Goal: Information Seeking & Learning: Learn about a topic

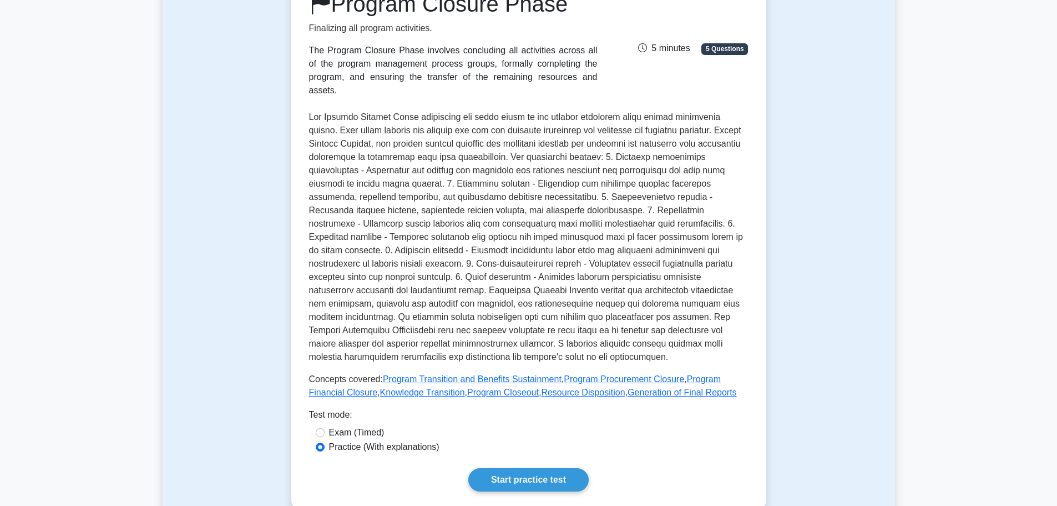
scroll to position [222, 0]
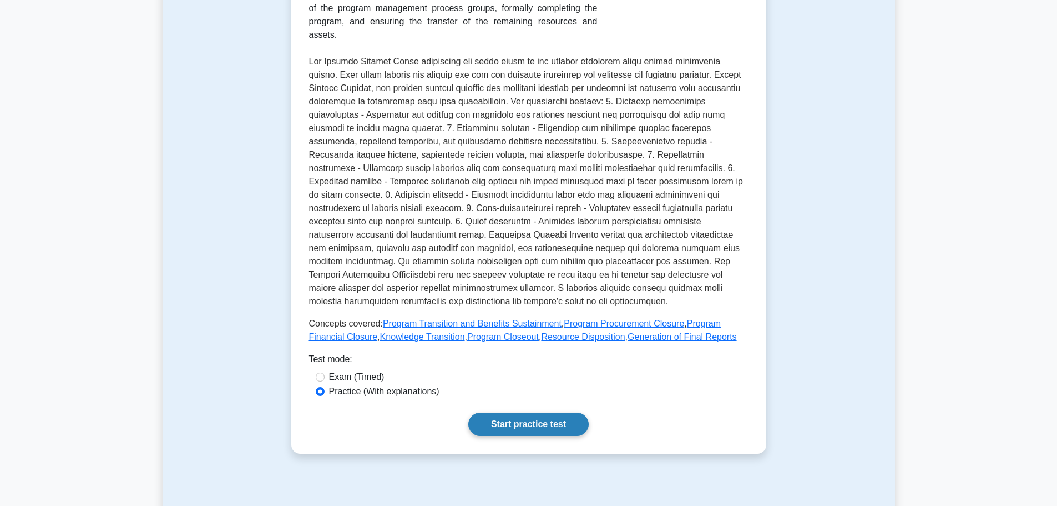
click at [522, 416] on link "Start practice test" at bounding box center [528, 423] width 120 height 23
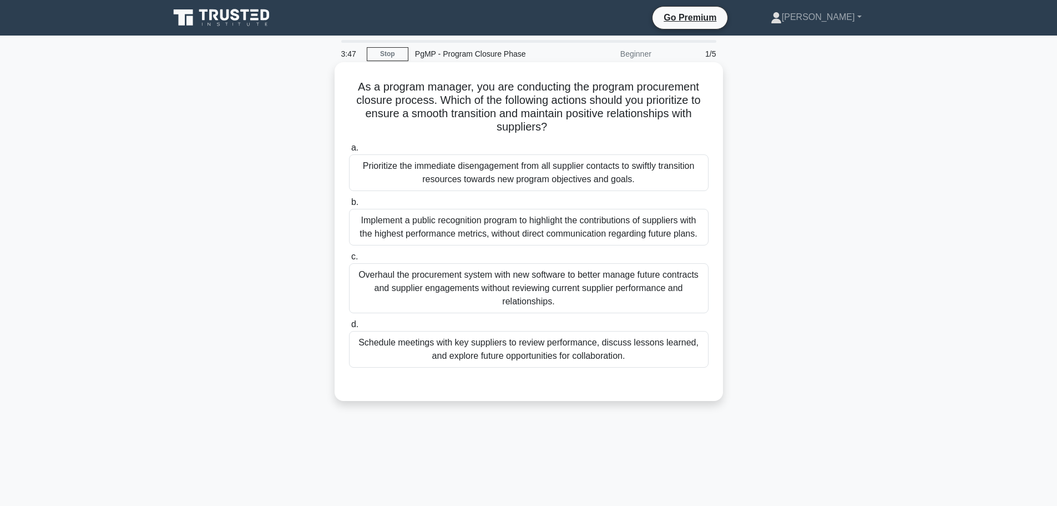
click at [559, 173] on div "Prioritize the immediate disengagement from all supplier contacts to swiftly tr…" at bounding box center [529, 172] width 360 height 37
click at [349, 152] on input "a. Prioritize the immediate disengagement from all supplier contacts to swiftly…" at bounding box center [349, 147] width 0 height 7
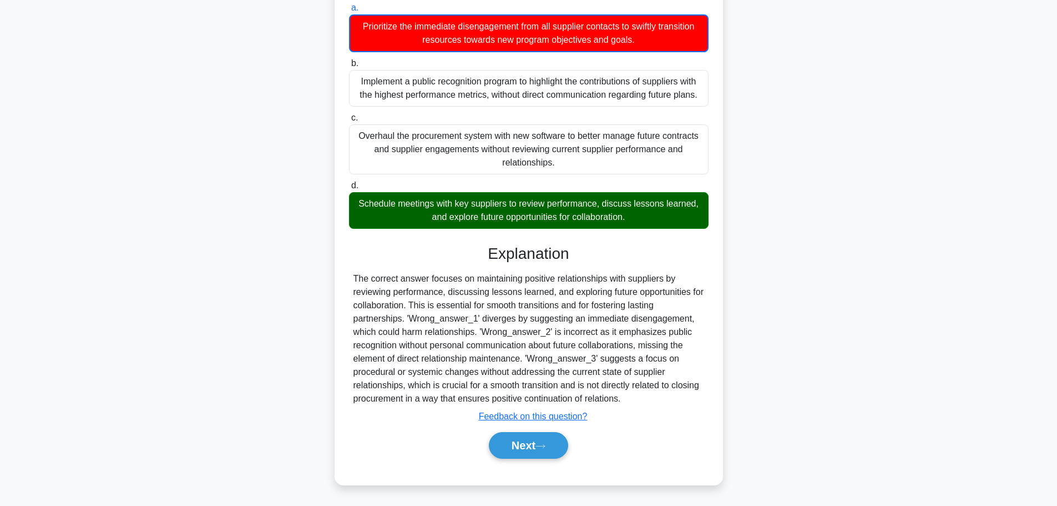
scroll to position [140, 0]
click at [532, 454] on button "Next" at bounding box center [528, 445] width 79 height 27
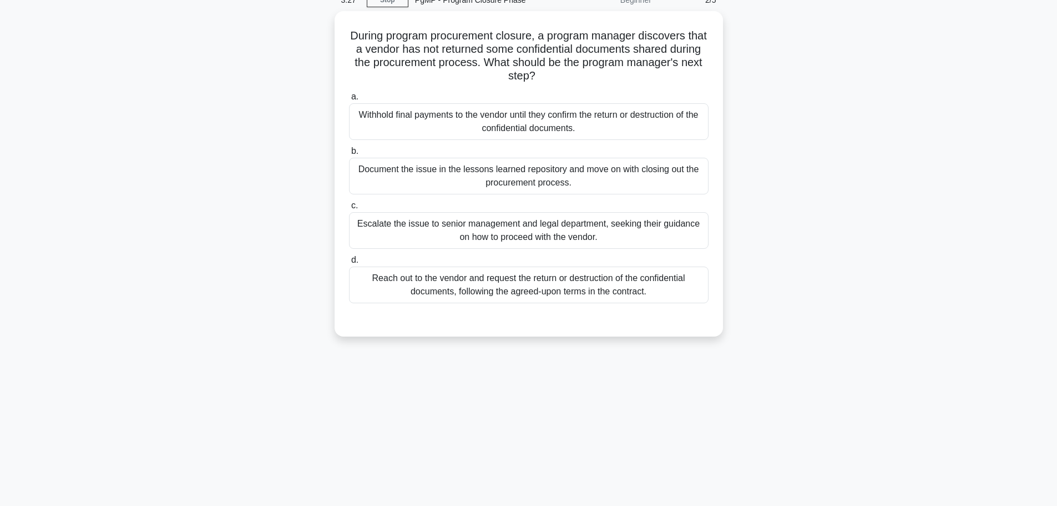
scroll to position [0, 0]
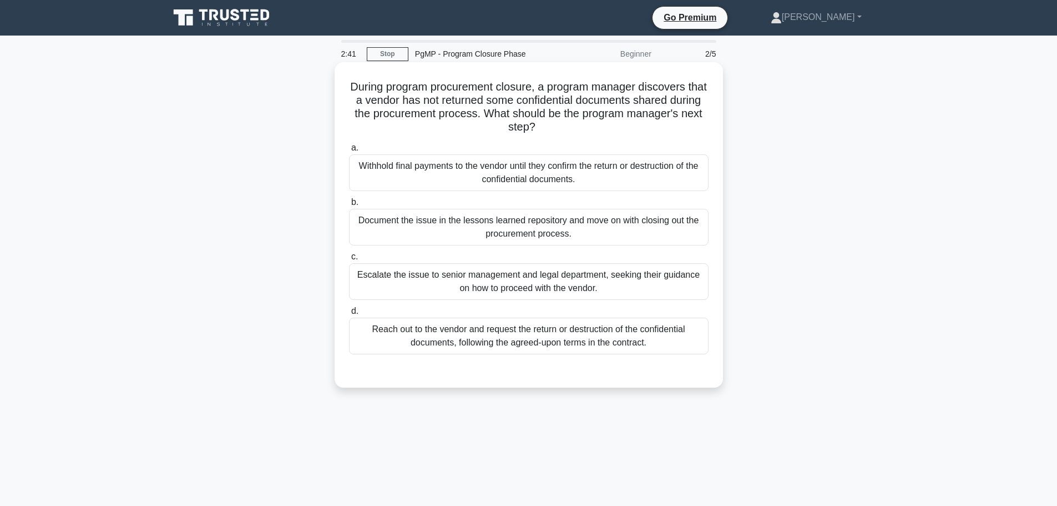
click at [523, 172] on div "Withhold final payments to the vendor until they confirm the return or destruct…" at bounding box center [529, 172] width 360 height 37
click at [349, 152] on input "a. Withhold final payments to the vendor until they confirm the return or destr…" at bounding box center [349, 147] width 0 height 7
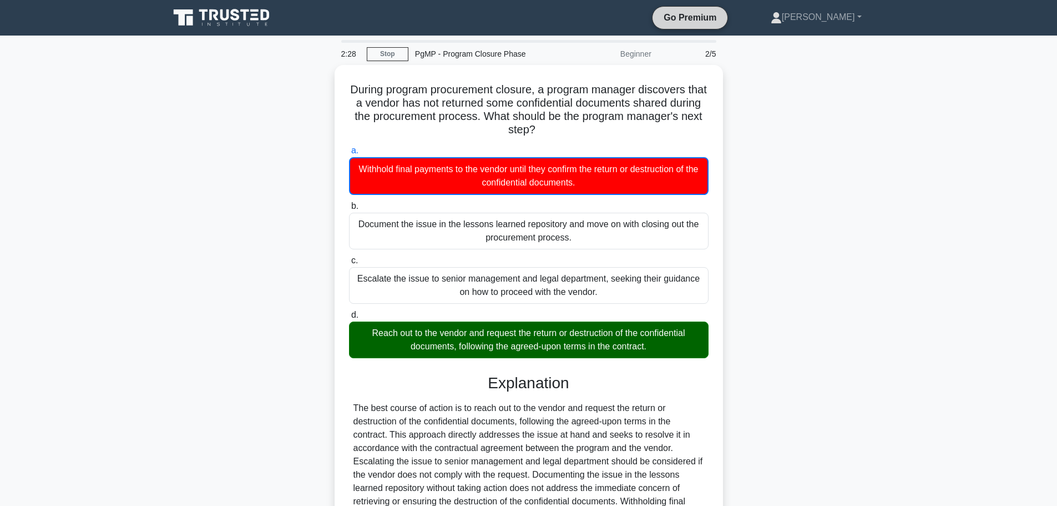
click at [723, 18] on link "Go Premium" at bounding box center [690, 18] width 66 height 14
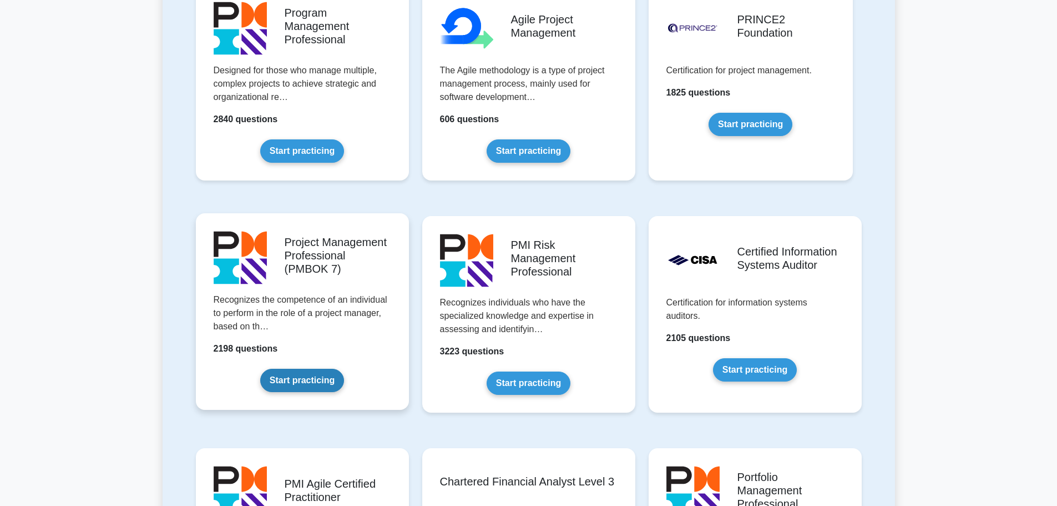
click at [304, 383] on link "Start practicing" at bounding box center [302, 380] width 84 height 23
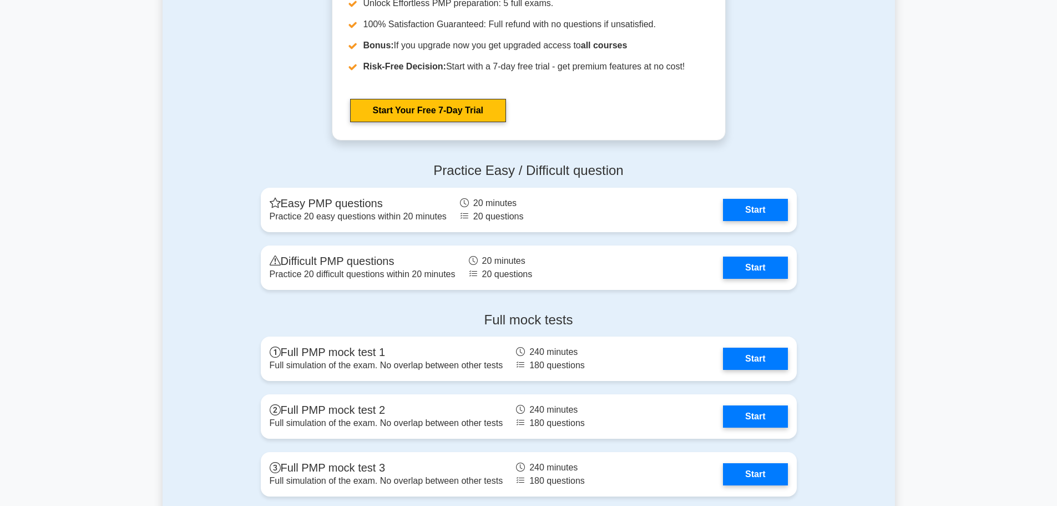
scroll to position [1221, 0]
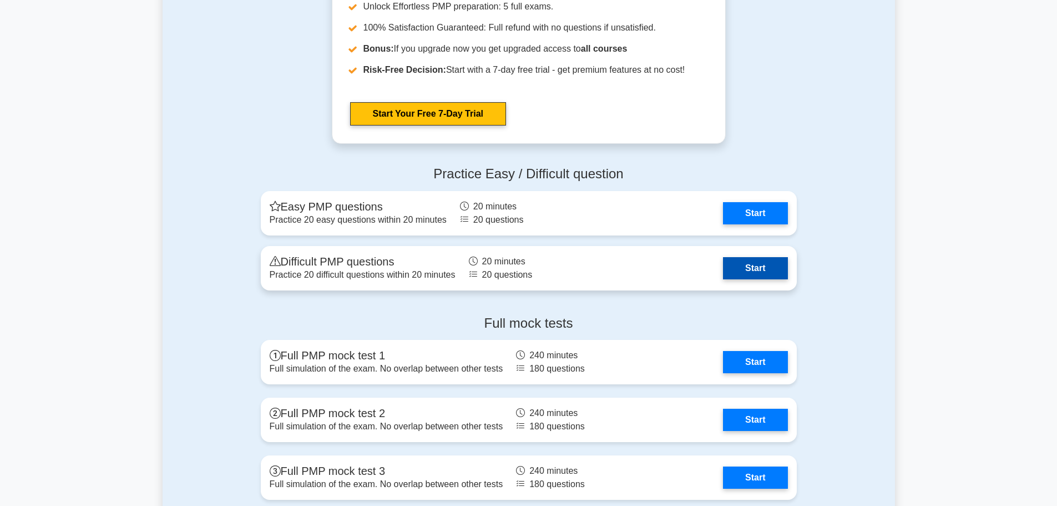
click at [743, 265] on link "Start" at bounding box center [755, 268] width 64 height 22
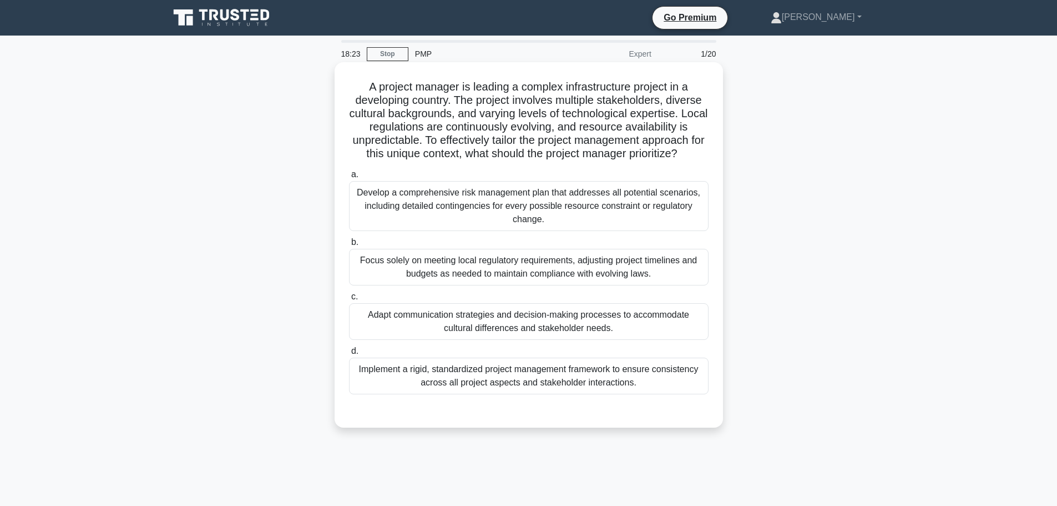
click at [394, 380] on div "Implement a rigid, standardized project management framework to ensure consiste…" at bounding box center [529, 375] width 360 height 37
click at [349, 355] on input "d. Implement a rigid, standardized project management framework to ensure consi…" at bounding box center [349, 350] width 0 height 7
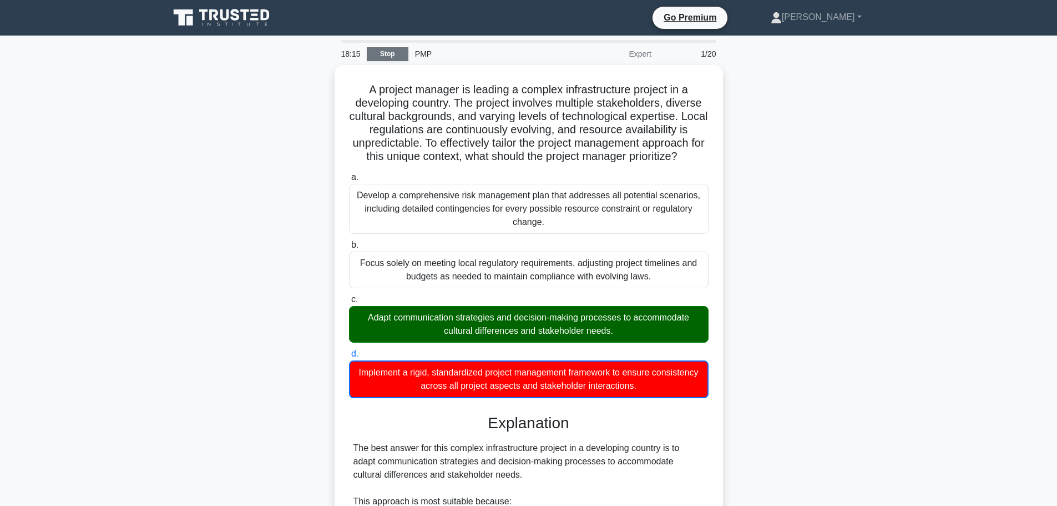
click at [381, 50] on link "Stop" at bounding box center [388, 54] width 42 height 14
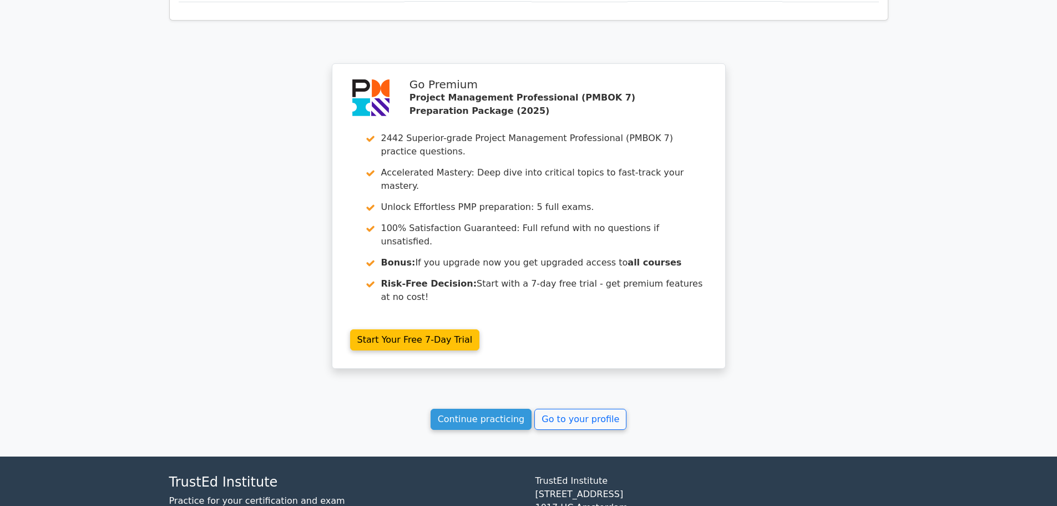
scroll to position [886, 0]
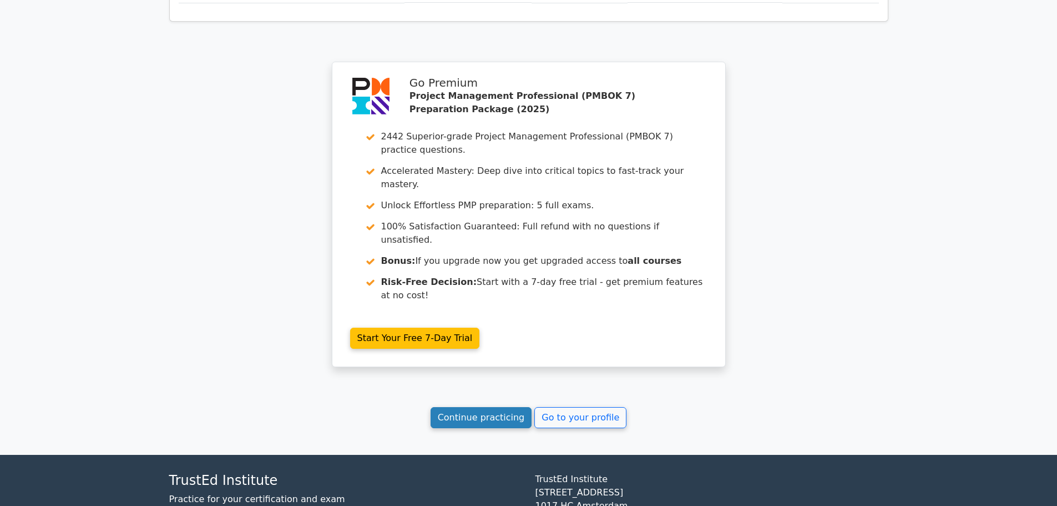
click at [495, 407] on link "Continue practicing" at bounding box center [482, 417] width 102 height 21
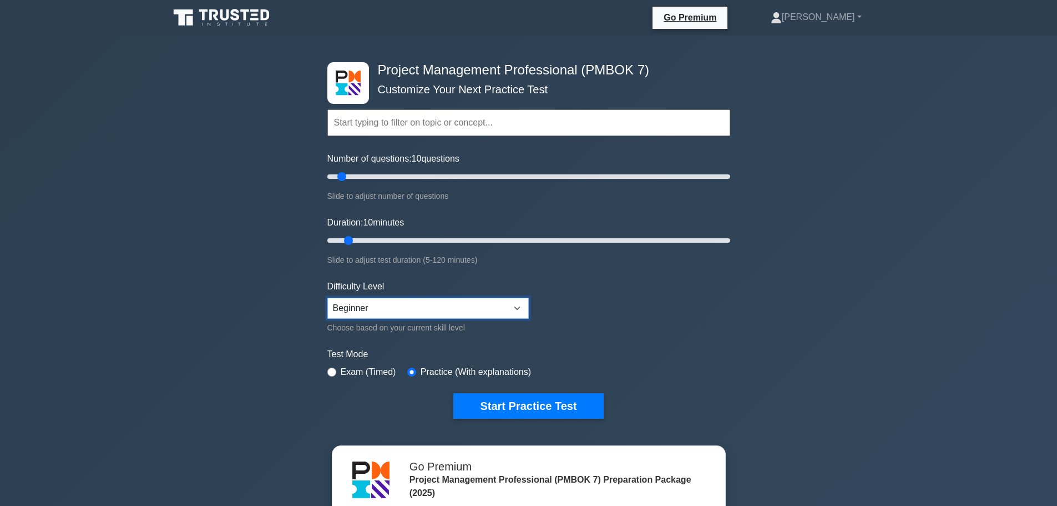
click at [364, 305] on select "Beginner Intermediate Expert" at bounding box center [427, 308] width 201 height 21
click at [258, 213] on div "Project Management Professional (PMBOK 7) Customize Your Next Practice Test Top…" at bounding box center [528, 374] width 1057 height 677
